Goal: Task Accomplishment & Management: Use online tool/utility

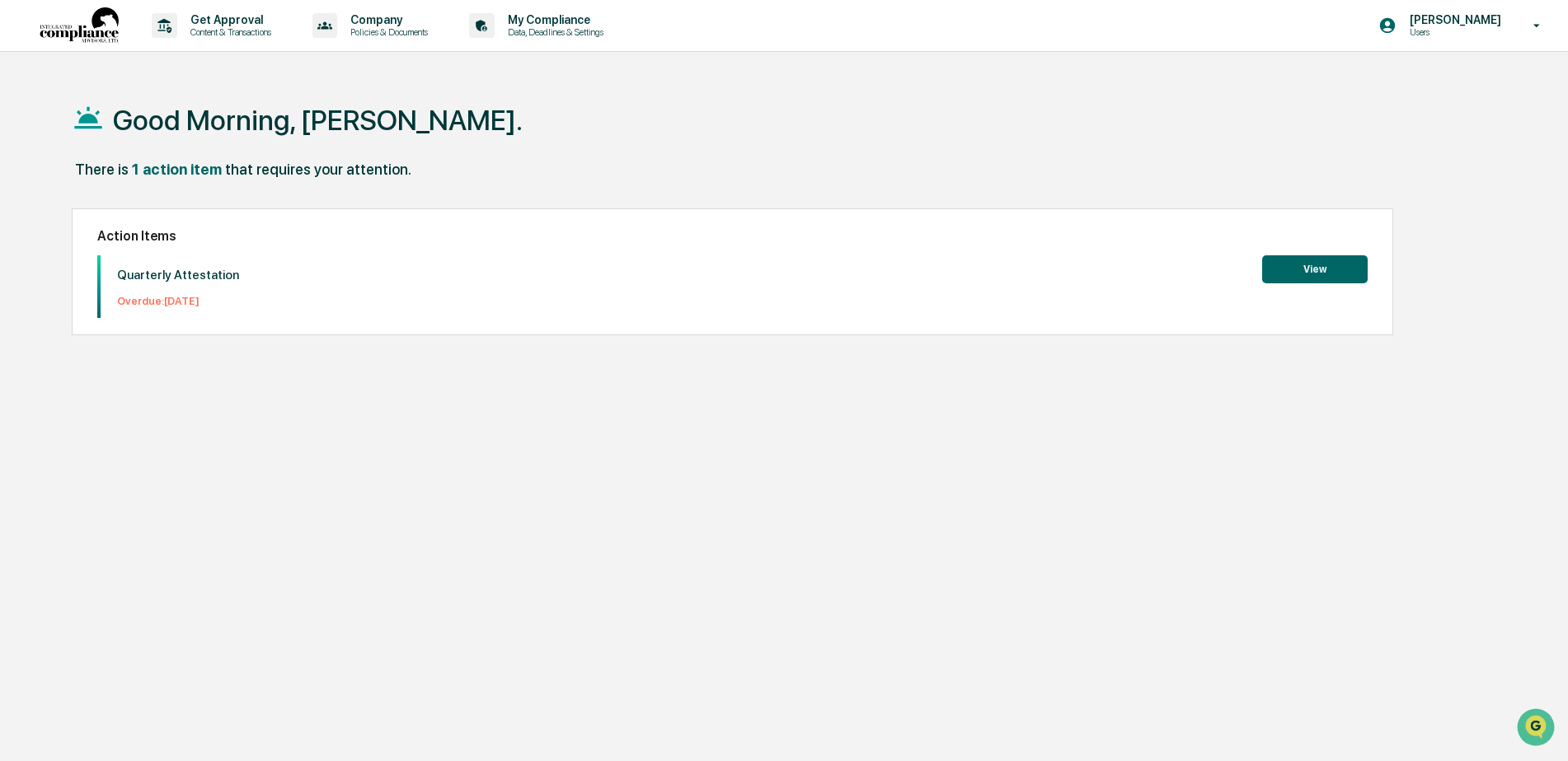
click at [1330, 278] on button "View" at bounding box center [1315, 269] width 105 height 28
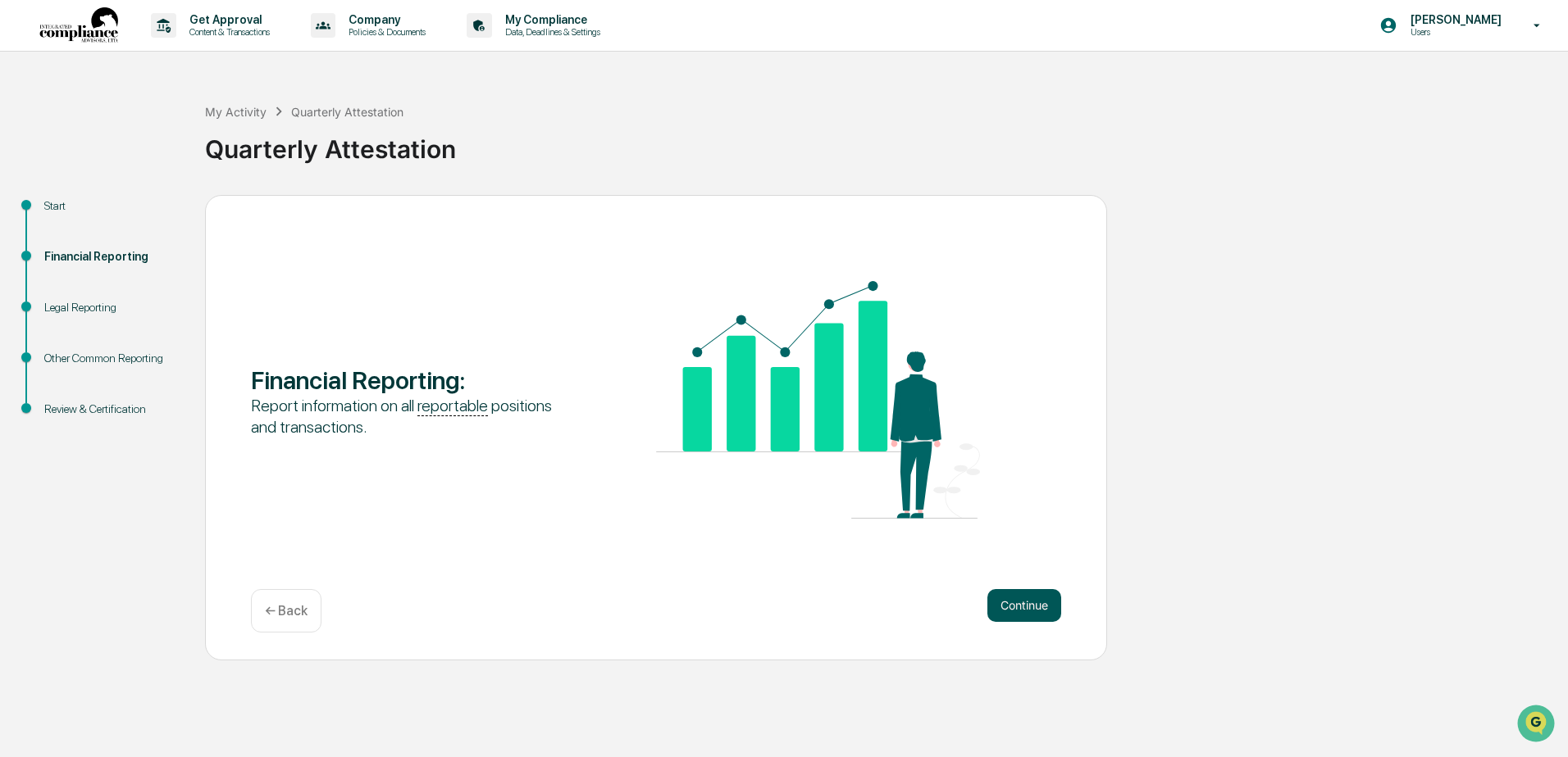
click at [1035, 599] on button "Continue" at bounding box center [1024, 605] width 74 height 33
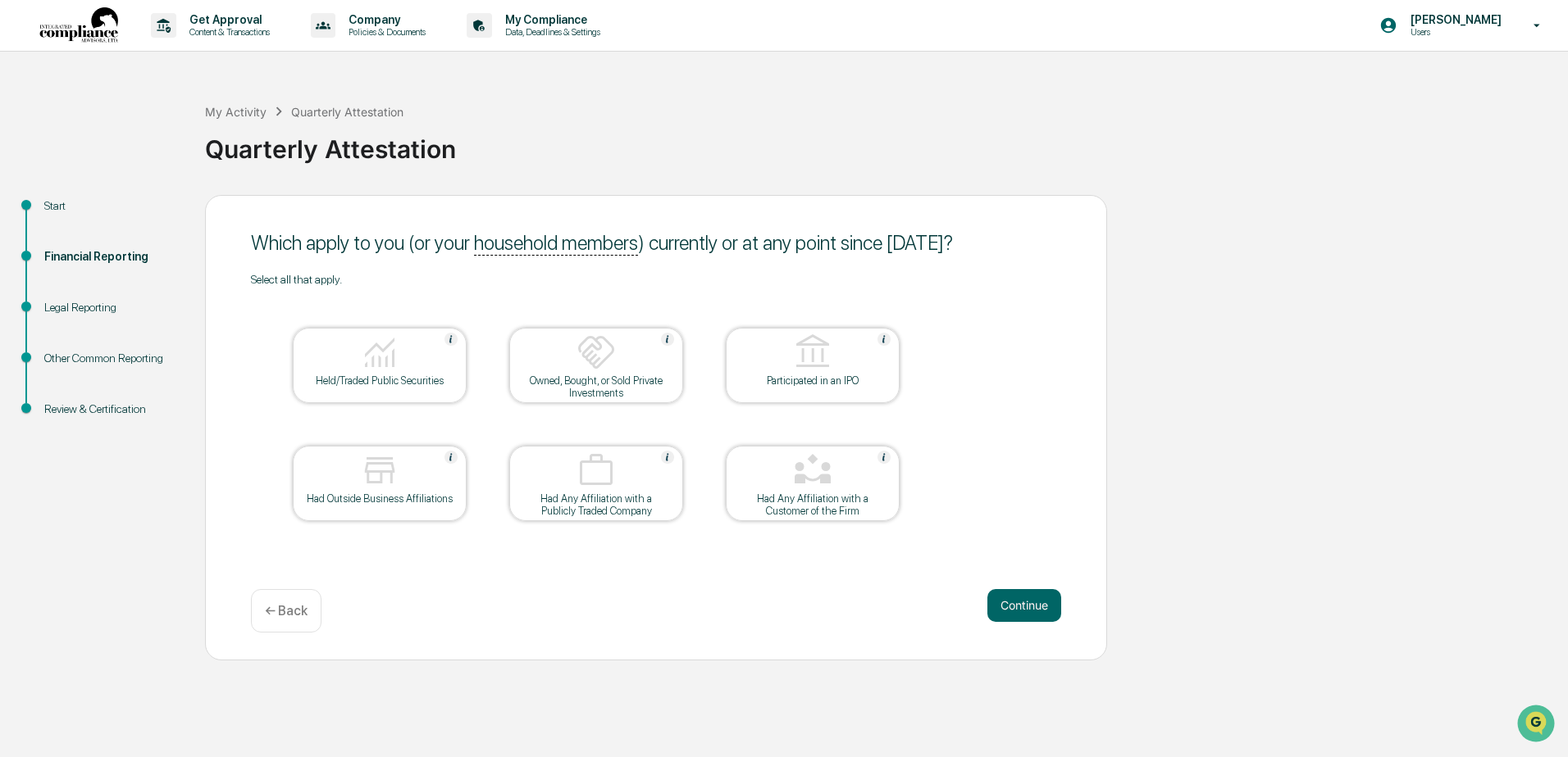
click at [449, 346] on div at bounding box center [450, 341] width 13 height 16
drag, startPoint x: 448, startPoint y: 347, endPoint x: 434, endPoint y: 355, distance: 16.1
click at [449, 350] on div at bounding box center [380, 353] width 164 height 41
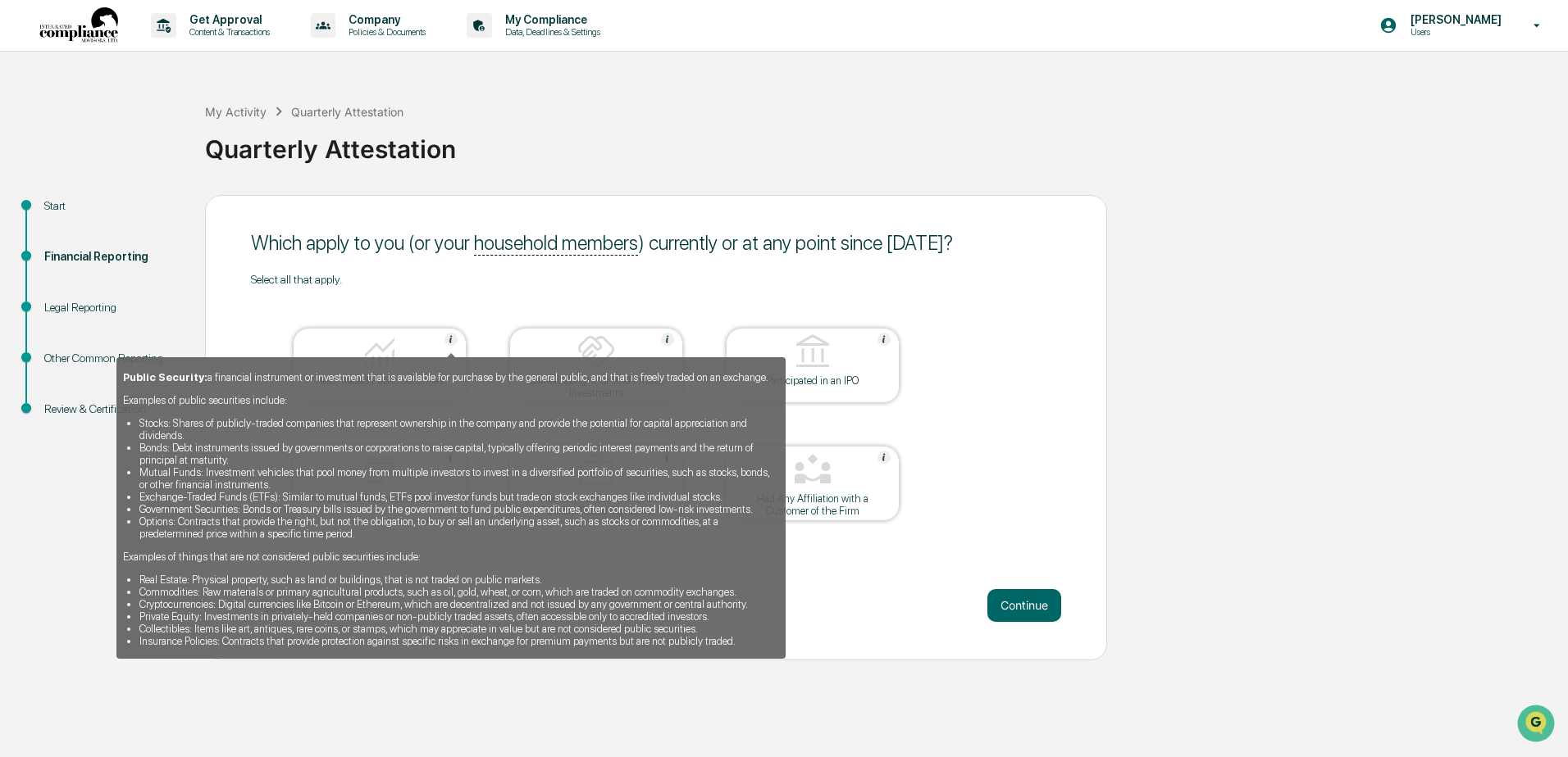
click at [448, 337] on img at bounding box center [450, 339] width 13 height 13
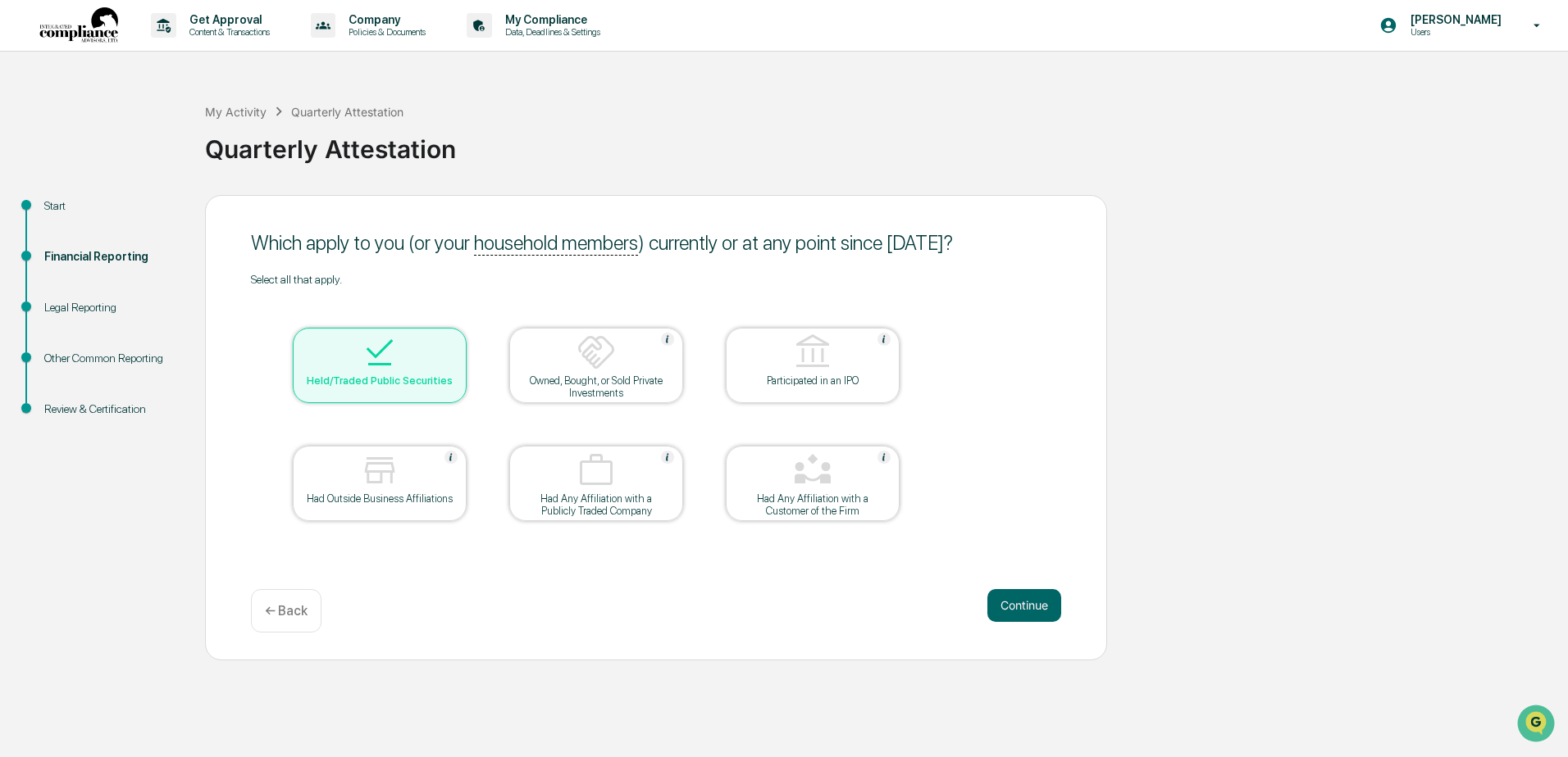
click at [356, 355] on div at bounding box center [380, 353] width 164 height 41
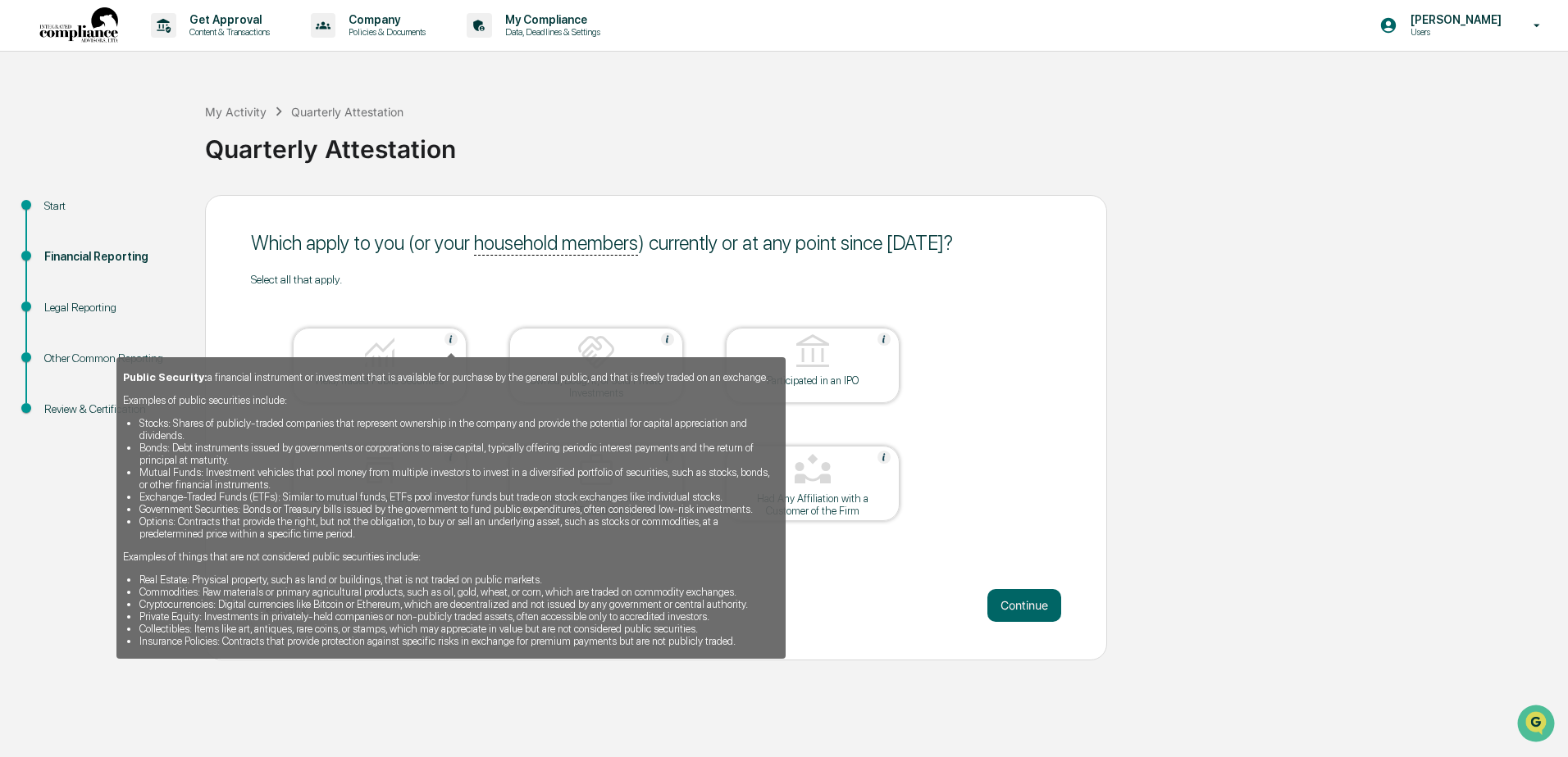
click at [391, 351] on div "Public Security: a financial instrument or investment that is available for pur…" at bounding box center [451, 502] width 669 height 313
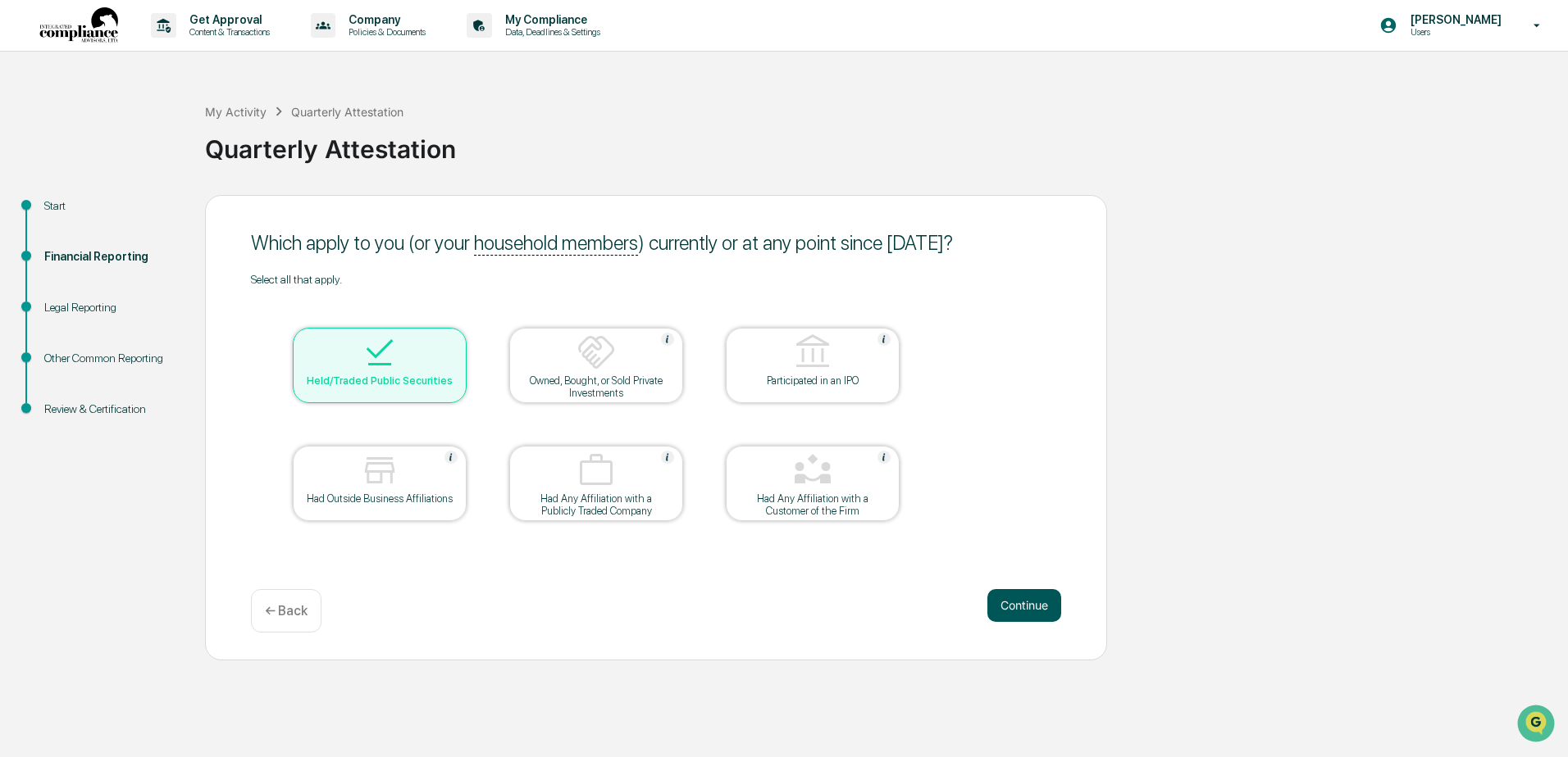
click at [1043, 605] on button "Continue" at bounding box center [1024, 605] width 74 height 33
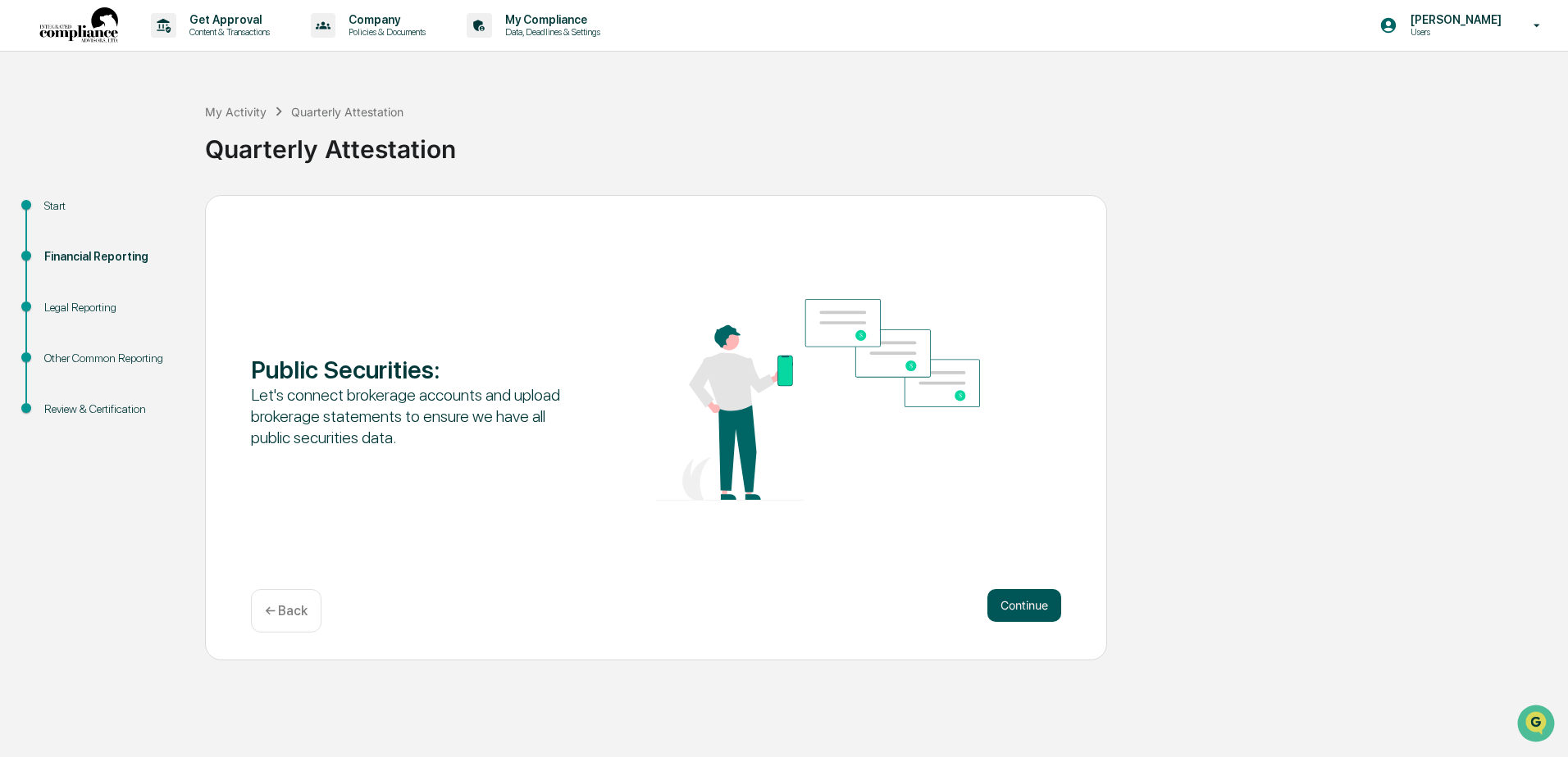
click at [1044, 603] on button "Continue" at bounding box center [1024, 605] width 74 height 33
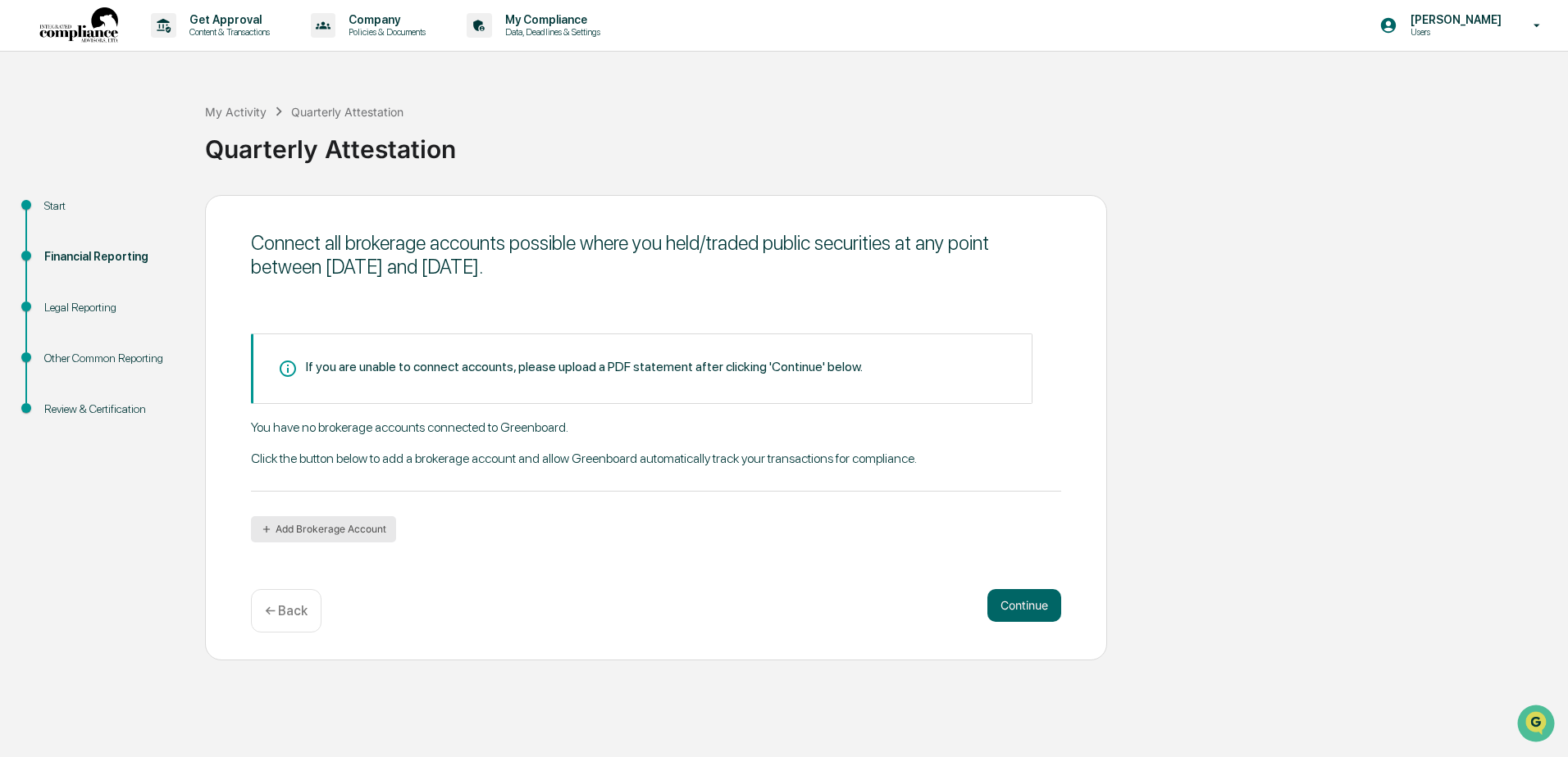
click at [351, 525] on button "Add Brokerage Account" at bounding box center [323, 529] width 145 height 27
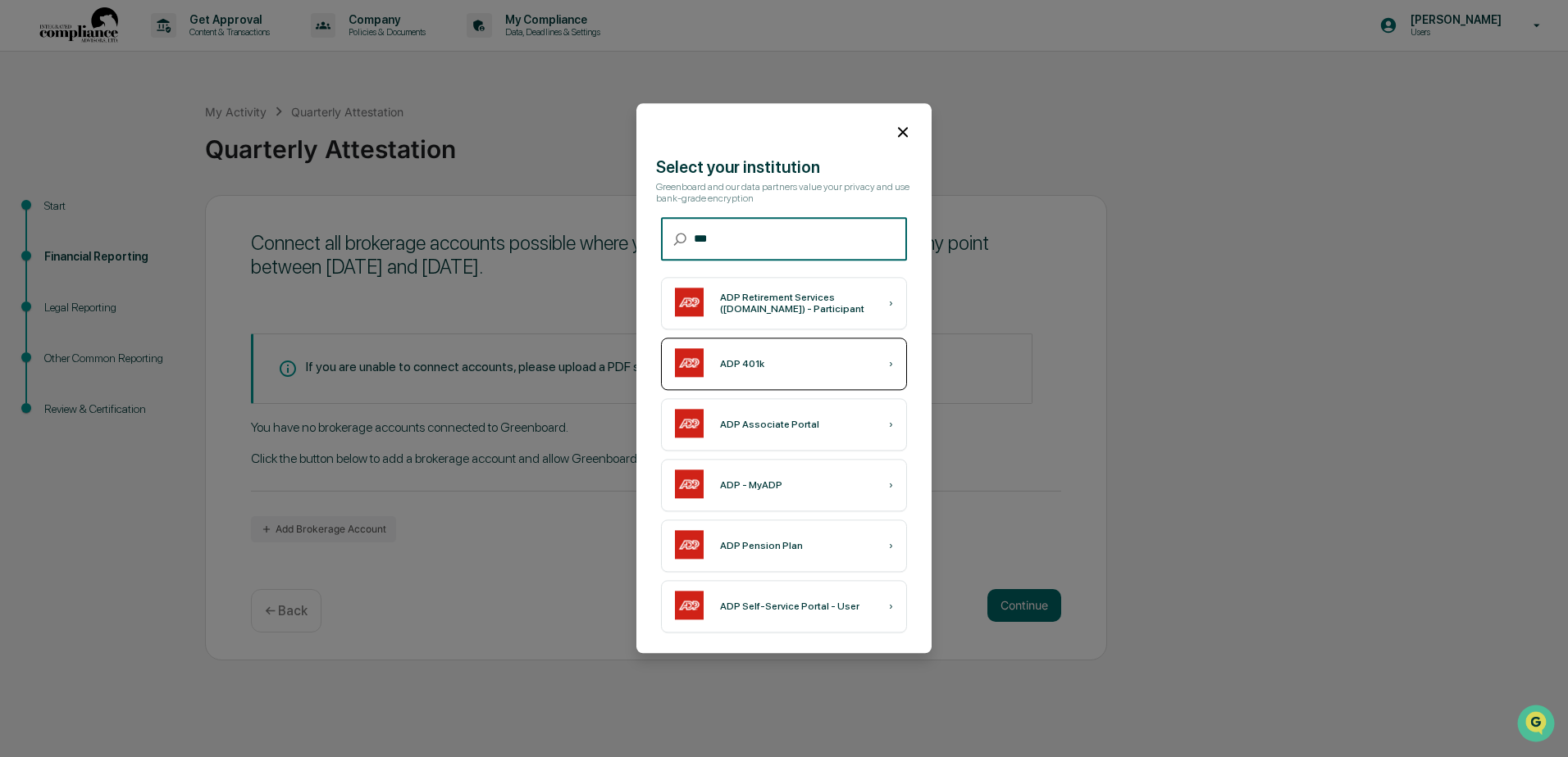
type input "***"
click at [772, 365] on div "ADP 401k ›" at bounding box center [783, 364] width 246 height 52
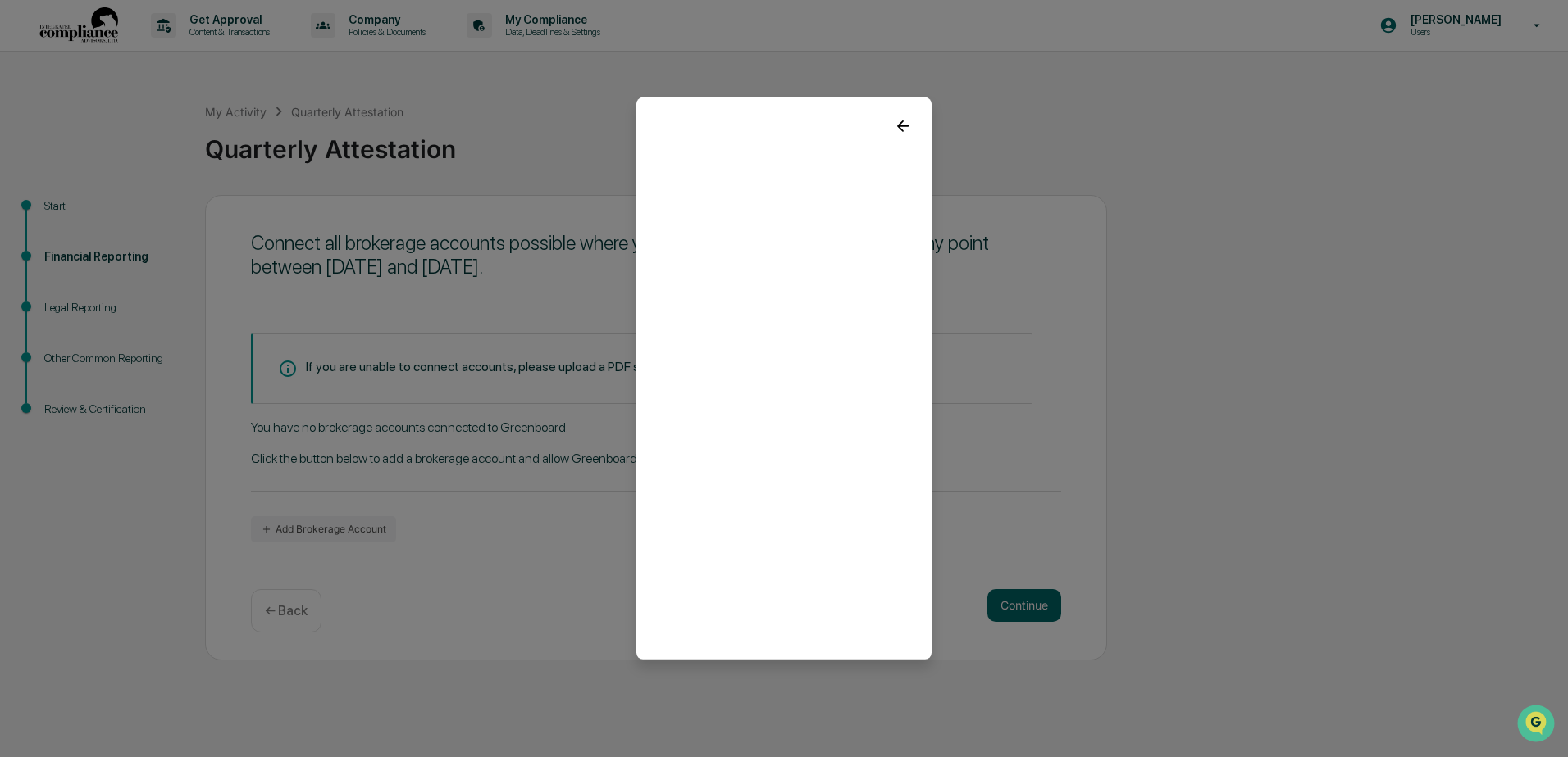
click at [900, 112] on div at bounding box center [784, 119] width 295 height 44
click at [907, 130] on icon at bounding box center [902, 126] width 18 height 18
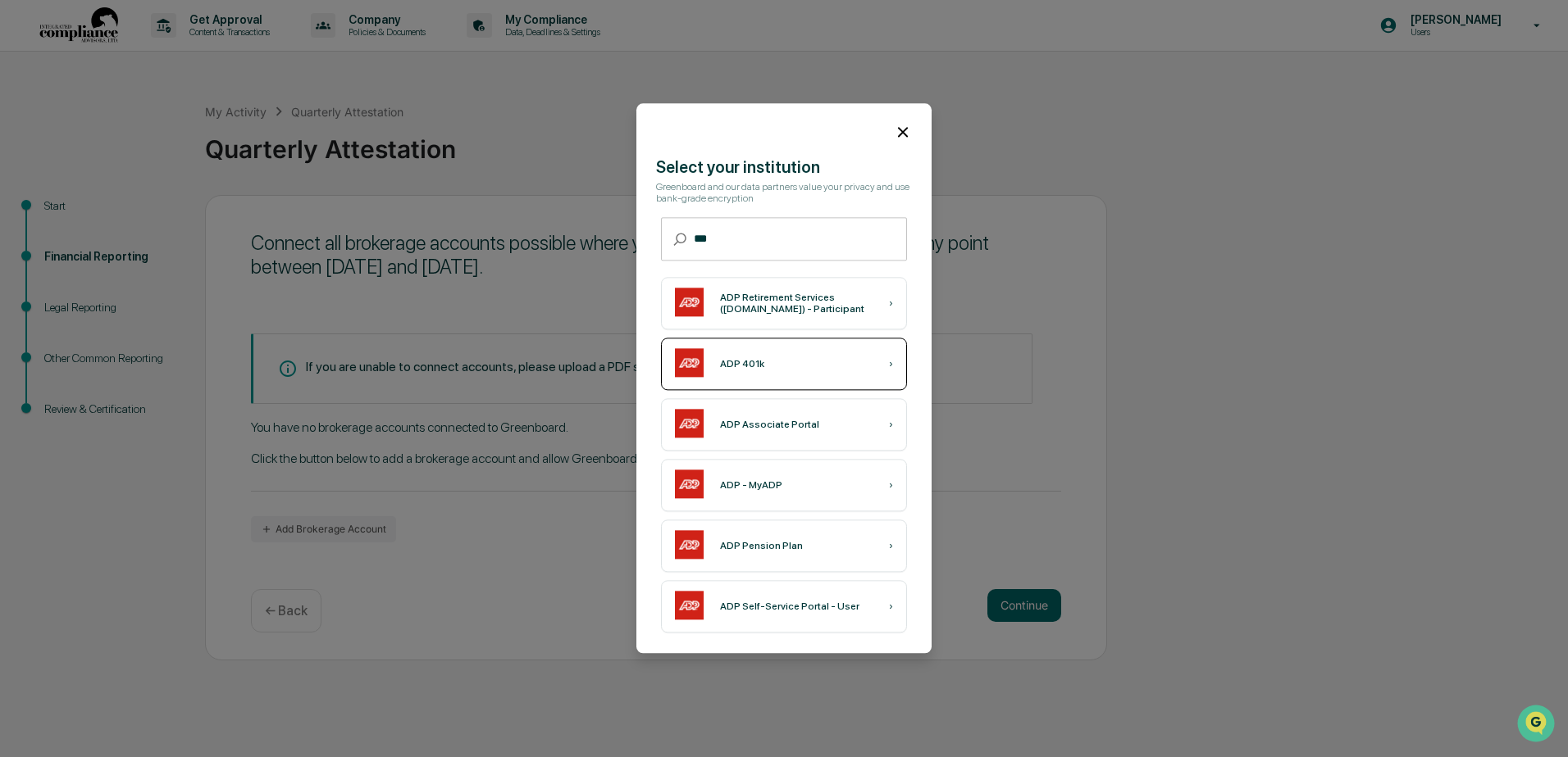
click at [848, 367] on div "ADP 401k ›" at bounding box center [783, 364] width 246 height 52
